Goal: Transaction & Acquisition: Purchase product/service

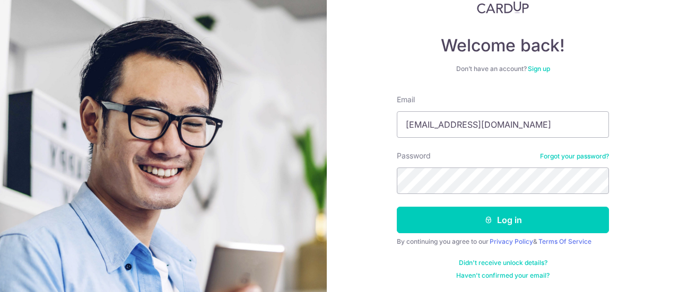
type input "[EMAIL_ADDRESS][DOMAIN_NAME]"
click at [397, 207] on button "Log in" at bounding box center [503, 220] width 212 height 27
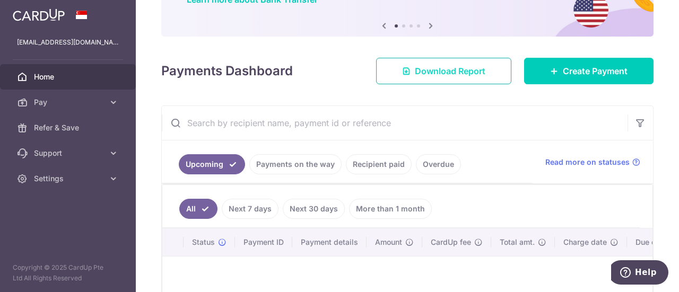
scroll to position [53, 0]
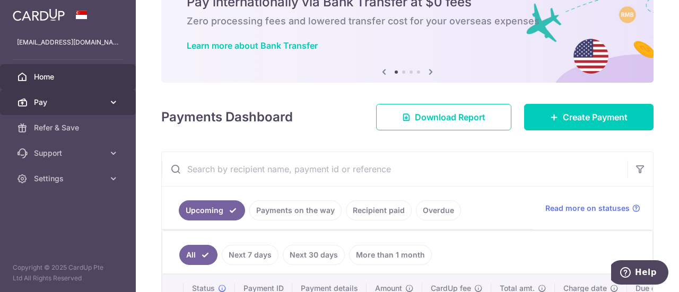
click at [103, 109] on link "Pay" at bounding box center [68, 102] width 136 height 25
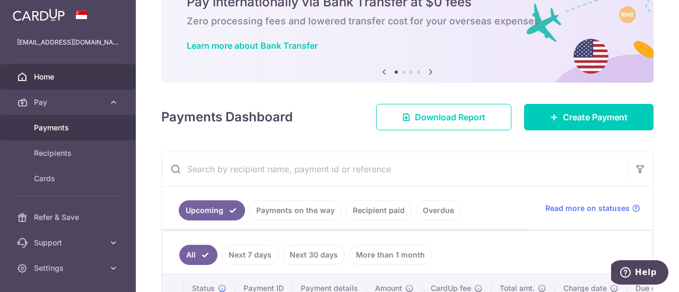
click at [69, 129] on span "Payments" at bounding box center [69, 128] width 70 height 11
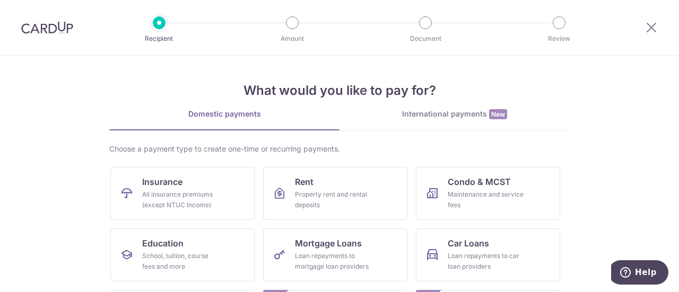
click at [426, 114] on div "International payments New" at bounding box center [455, 114] width 230 height 11
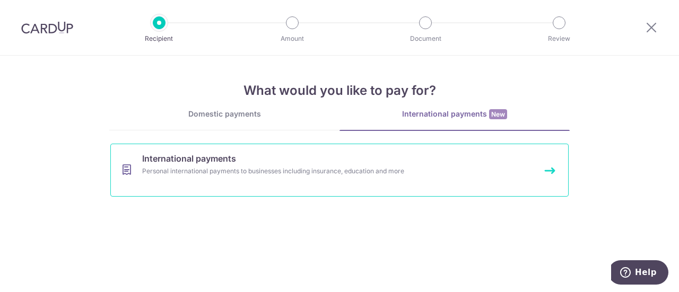
click at [339, 182] on link "International payments Personal international payments to businesses including …" at bounding box center [339, 170] width 459 height 53
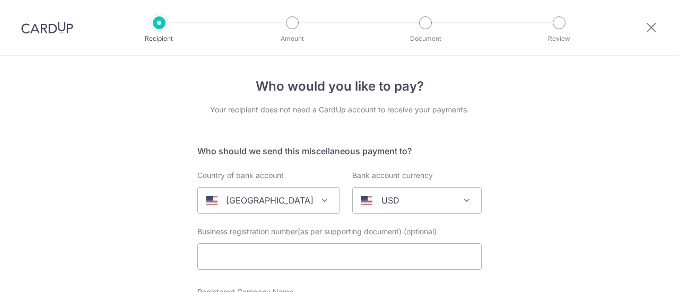
select select
click at [647, 26] on icon at bounding box center [651, 27] width 13 height 13
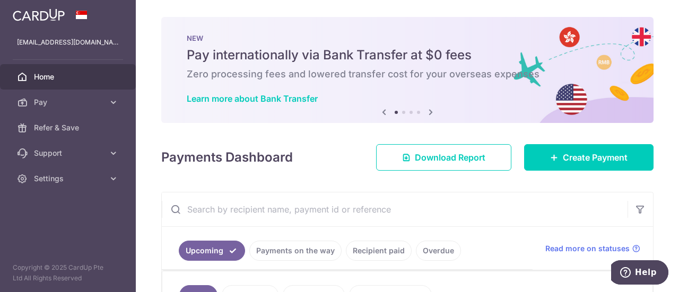
click at [82, 15] on span at bounding box center [81, 15] width 13 height 8
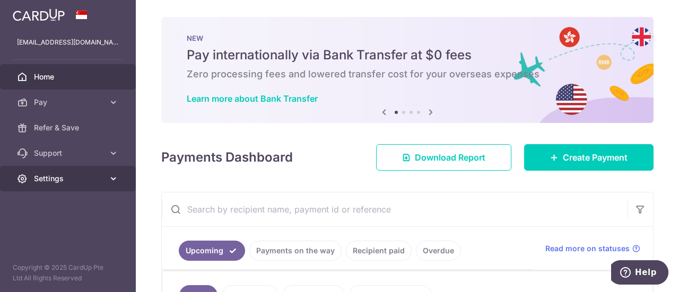
click at [114, 182] on icon at bounding box center [113, 179] width 11 height 11
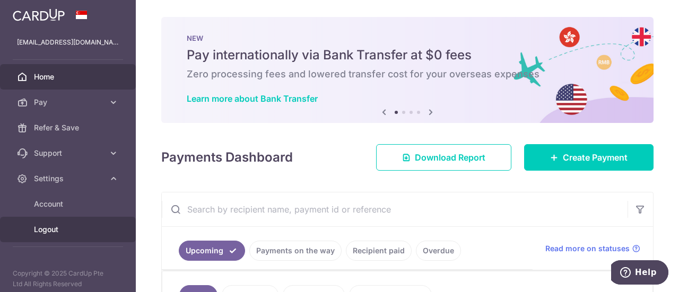
click at [52, 226] on span "Logout" at bounding box center [69, 230] width 70 height 11
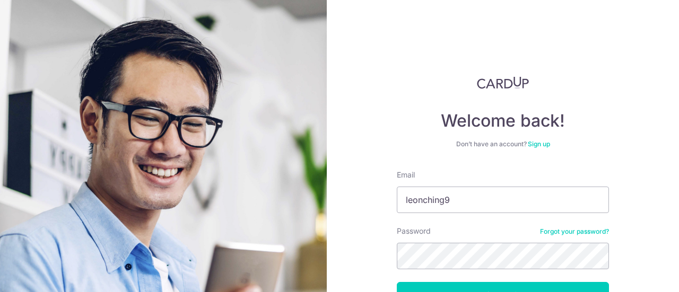
type input "leonching9@gmail.com"
click at [397, 282] on button "Log in" at bounding box center [503, 295] width 212 height 27
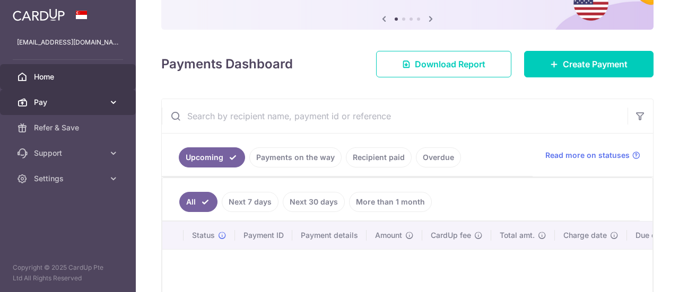
click at [110, 106] on icon at bounding box center [113, 102] width 11 height 11
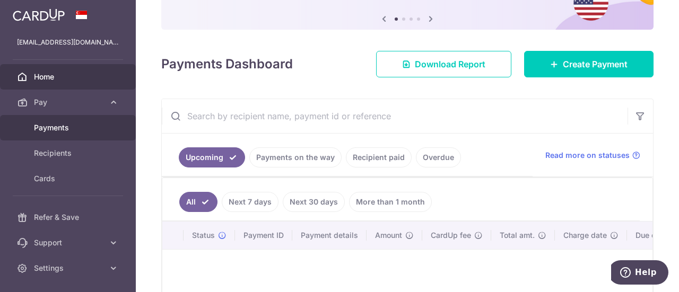
click at [93, 131] on span "Payments" at bounding box center [69, 128] width 70 height 11
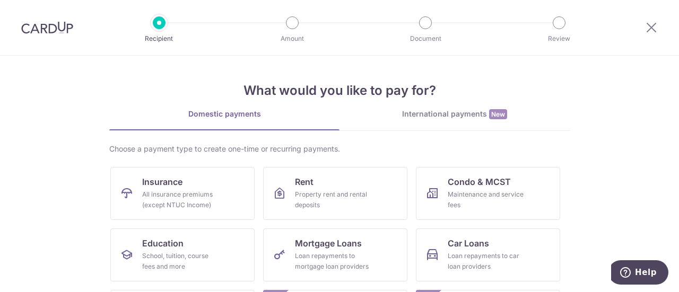
click at [451, 116] on div "International payments New" at bounding box center [455, 114] width 230 height 11
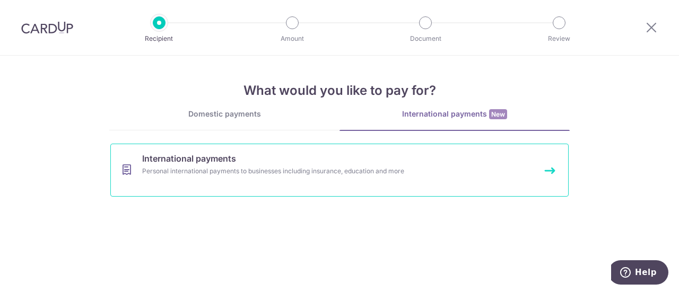
click at [550, 171] on link "International payments Personal international payments to businesses including …" at bounding box center [339, 170] width 459 height 53
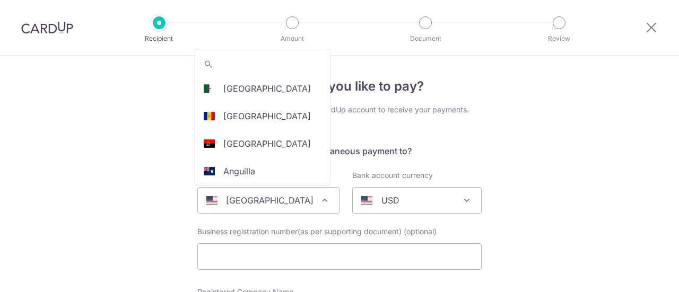
select select
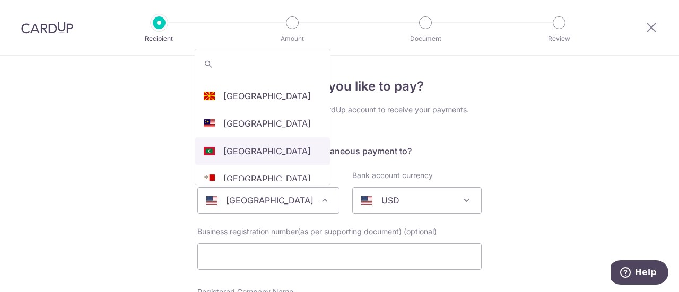
scroll to position [1868, 0]
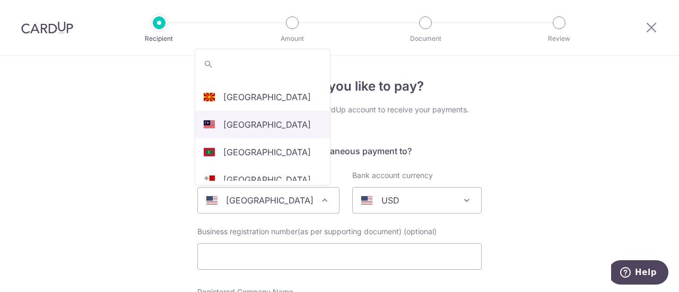
click at [237, 148] on h5 "Who should we send this miscellaneous payment to?" at bounding box center [339, 151] width 284 height 13
select select "159"
select select "[GEOGRAPHIC_DATA]"
select select
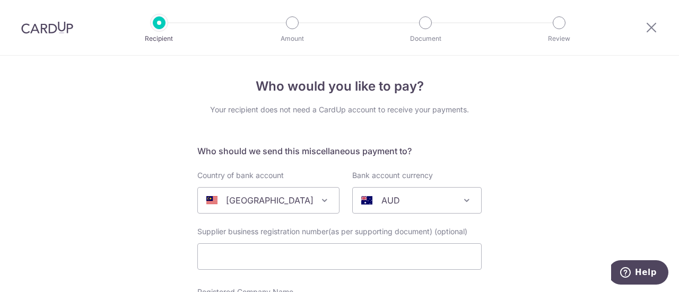
click at [388, 197] on p "AUD" at bounding box center [391, 200] width 19 height 13
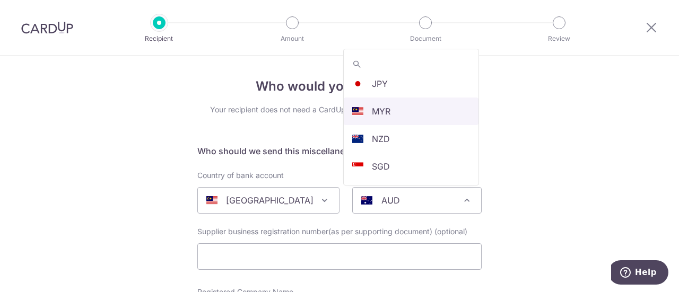
scroll to position [225, 0]
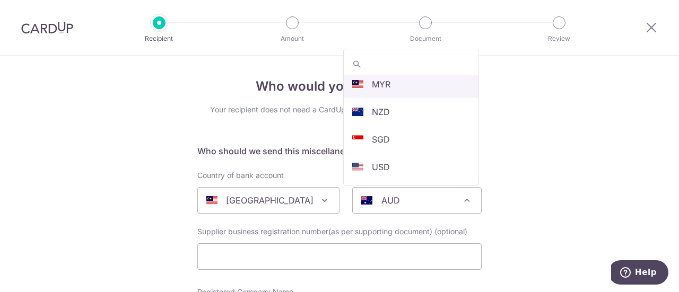
select select "4"
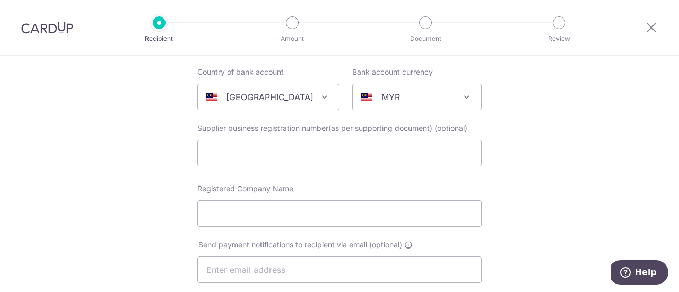
scroll to position [106, 0]
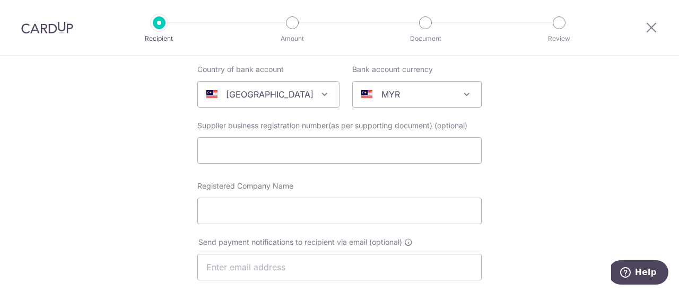
click at [321, 196] on div "Registered Company Name" at bounding box center [339, 203] width 284 height 44
click at [326, 206] on input "Registered Company Name" at bounding box center [339, 211] width 284 height 27
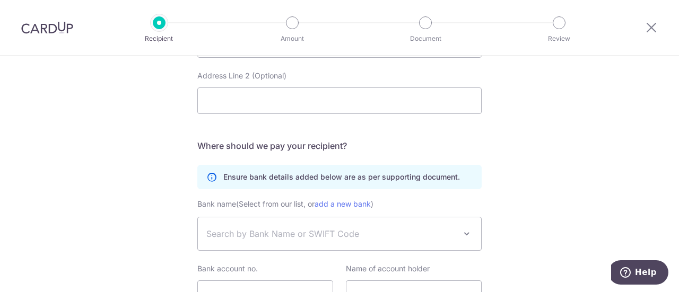
scroll to position [637, 0]
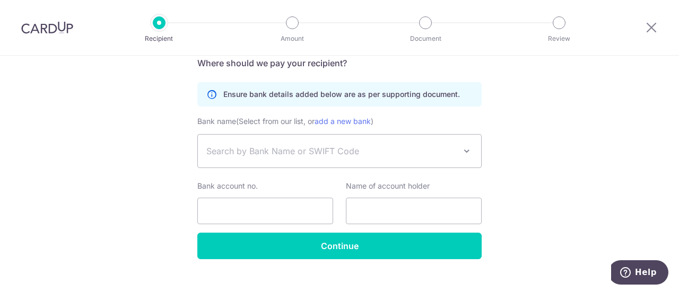
click at [393, 152] on span "Search by Bank Name or SWIFT Code" at bounding box center [330, 151] width 249 height 13
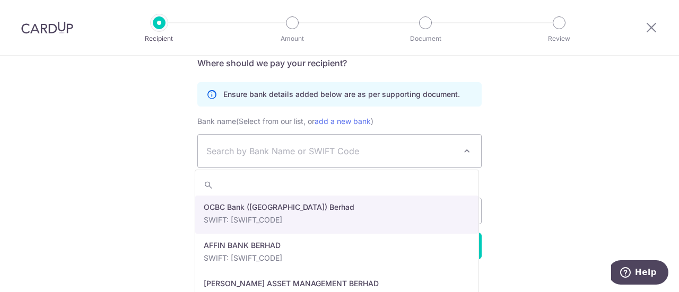
click at [393, 152] on span "Search by Bank Name or SWIFT Code" at bounding box center [330, 151] width 249 height 13
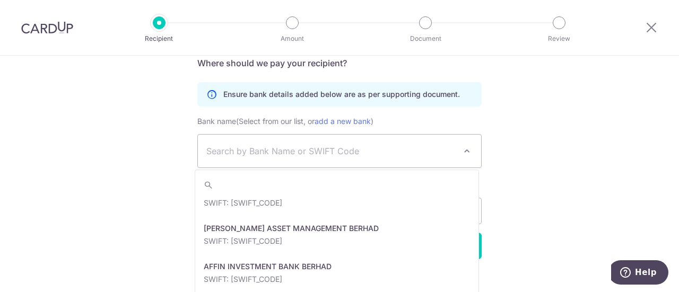
scroll to position [106, 0]
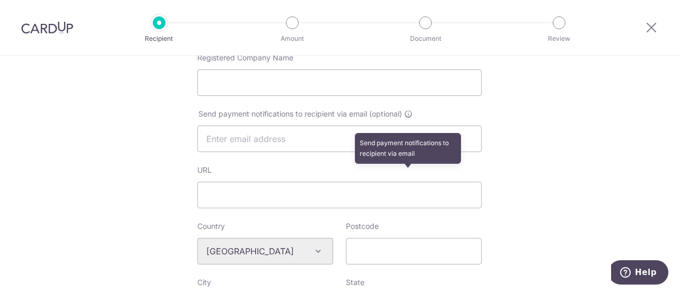
scroll to position [281, 0]
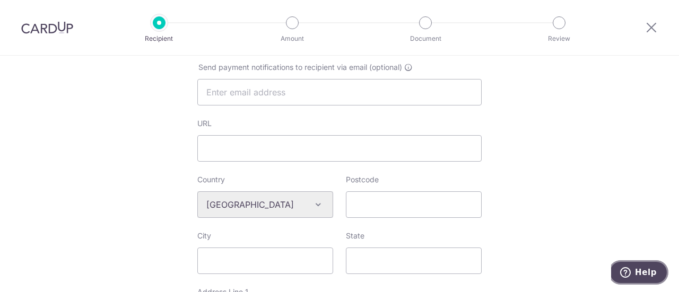
click at [638, 272] on span "Help" at bounding box center [646, 273] width 22 height 10
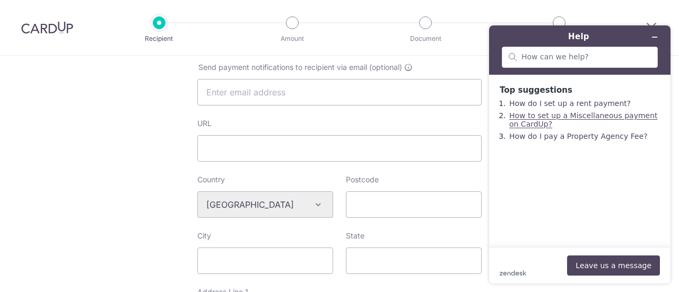
click at [593, 121] on link "How to set up a Miscellaneous payment on CardUp?" at bounding box center [584, 119] width 149 height 17
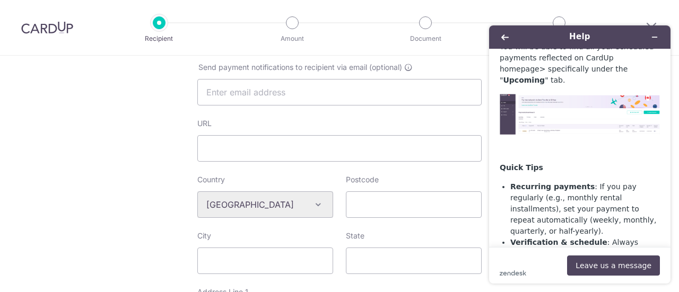
scroll to position [3146, 0]
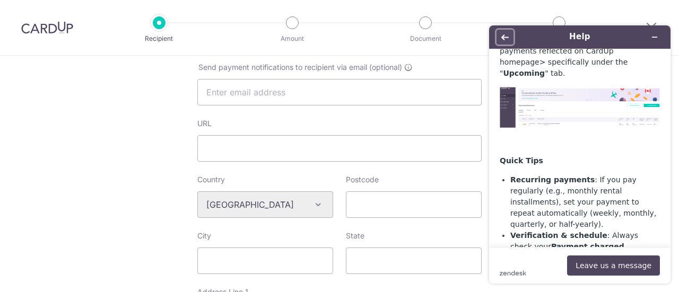
click at [500, 39] on button "Back" at bounding box center [505, 37] width 17 height 15
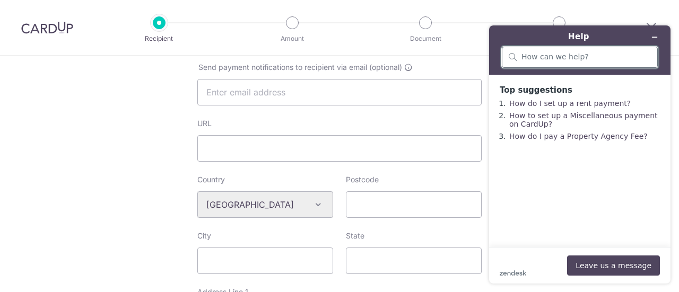
click at [569, 60] on input "search" at bounding box center [586, 58] width 129 height 10
click at [659, 37] on button "Minimize widget" at bounding box center [654, 37] width 17 height 15
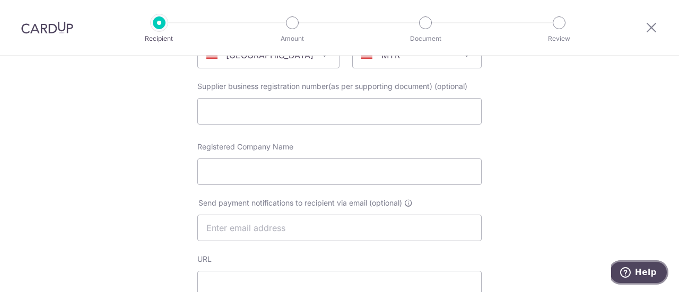
scroll to position [69, 0]
